Goal: Find specific page/section: Find specific page/section

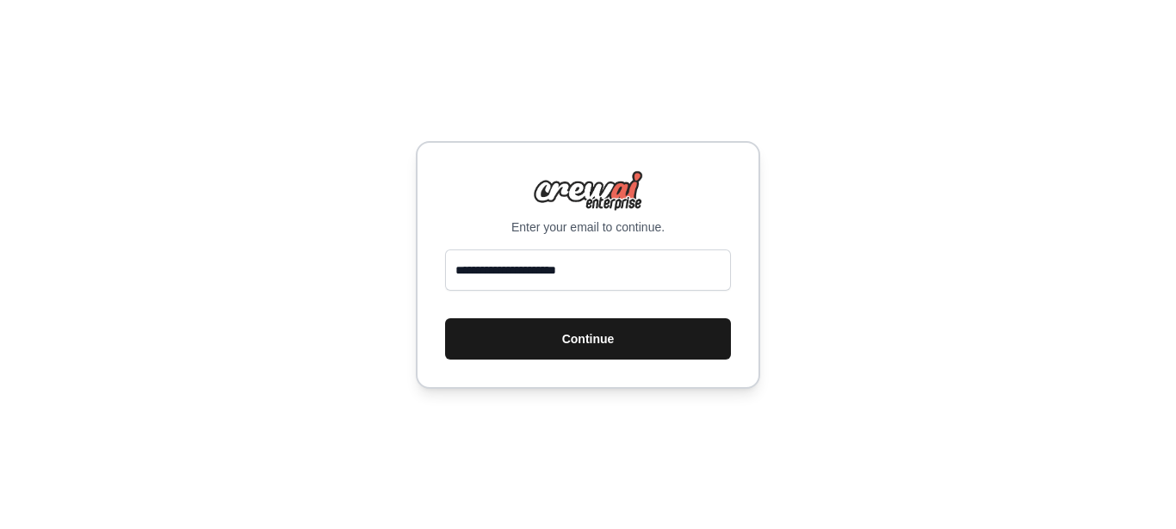
click at [596, 336] on button "Continue" at bounding box center [588, 338] width 286 height 41
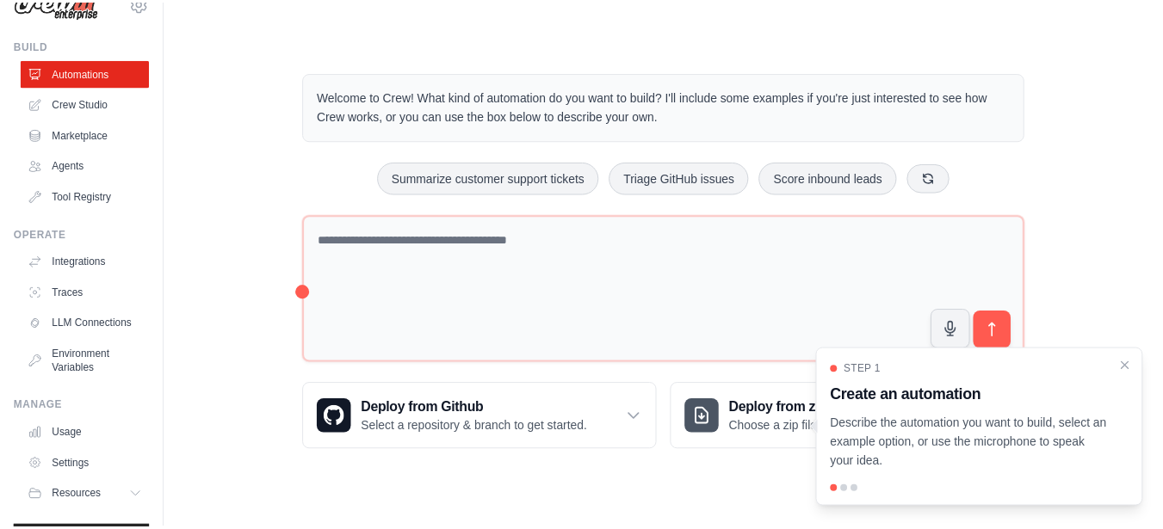
scroll to position [40, 0]
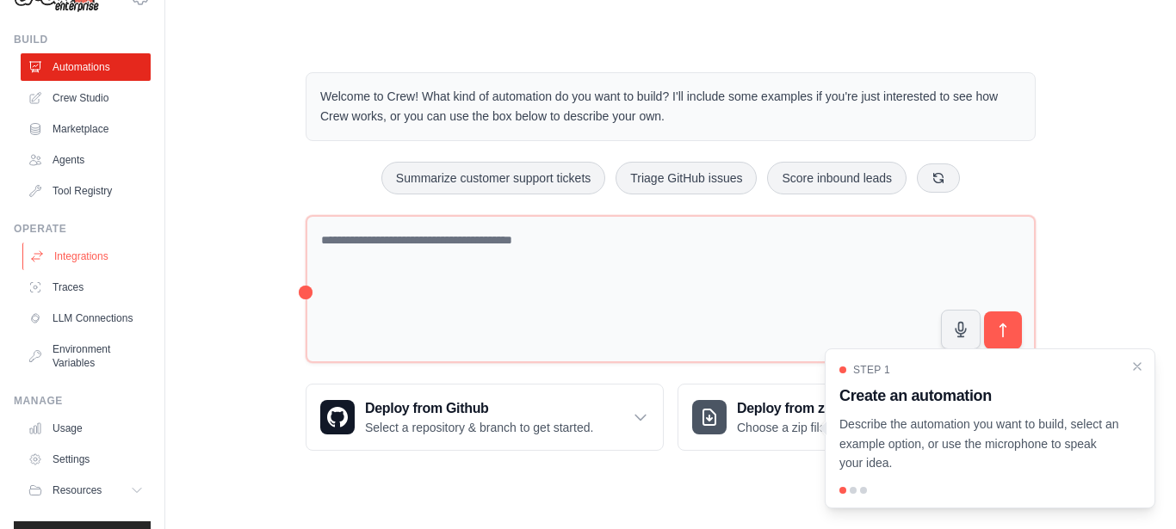
click at [102, 262] on link "Integrations" at bounding box center [87, 257] width 130 height 28
